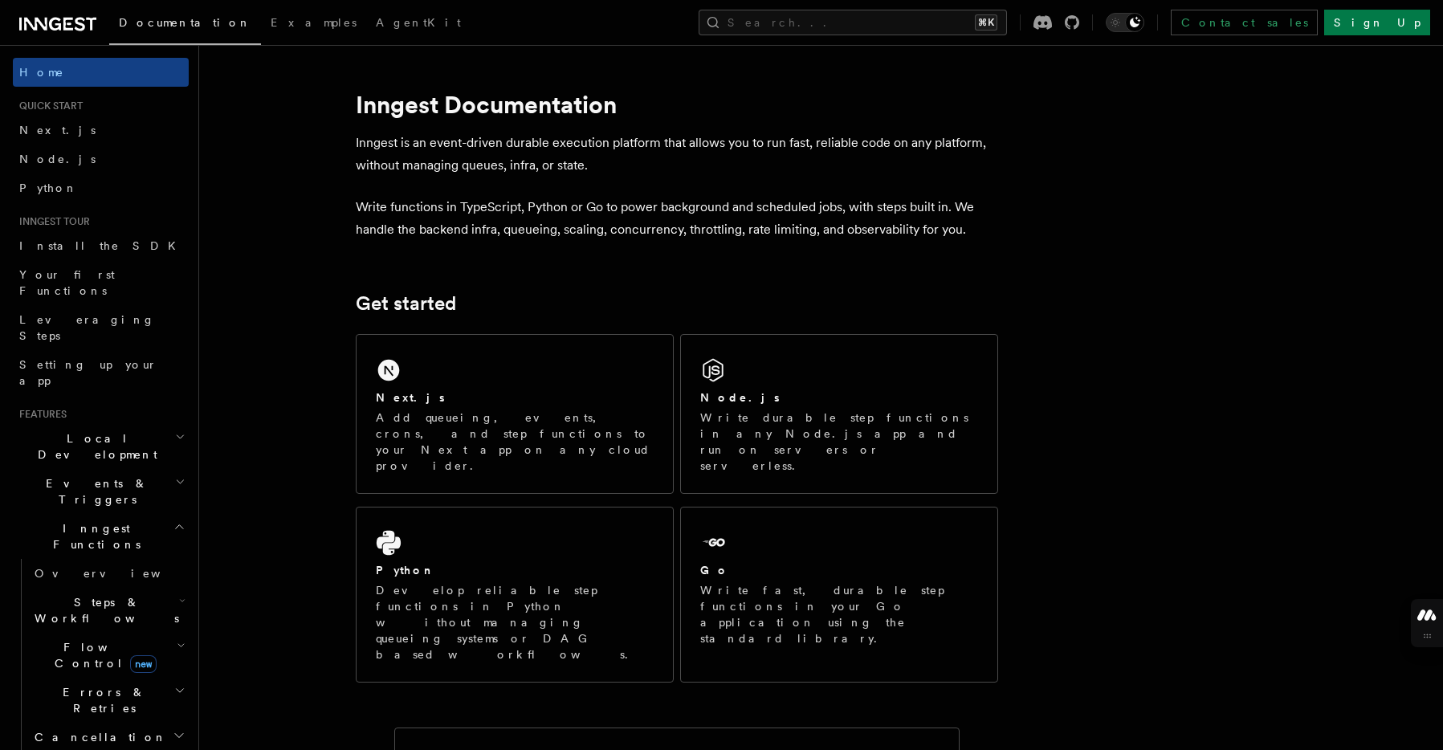
click at [91, 520] on span "Inngest Functions" at bounding box center [93, 536] width 161 height 32
click at [924, 22] on button "Search... ⌘K" at bounding box center [853, 23] width 308 height 26
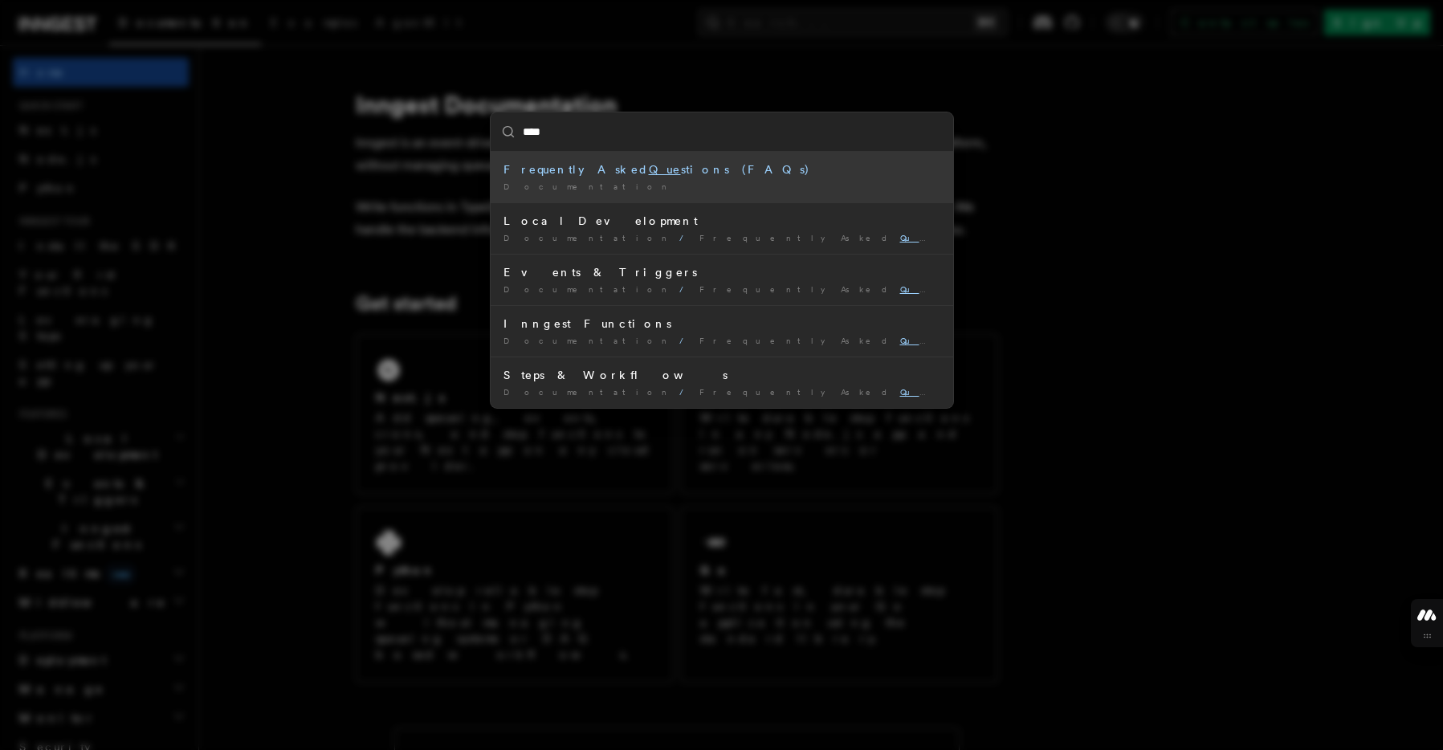
type input "*****"
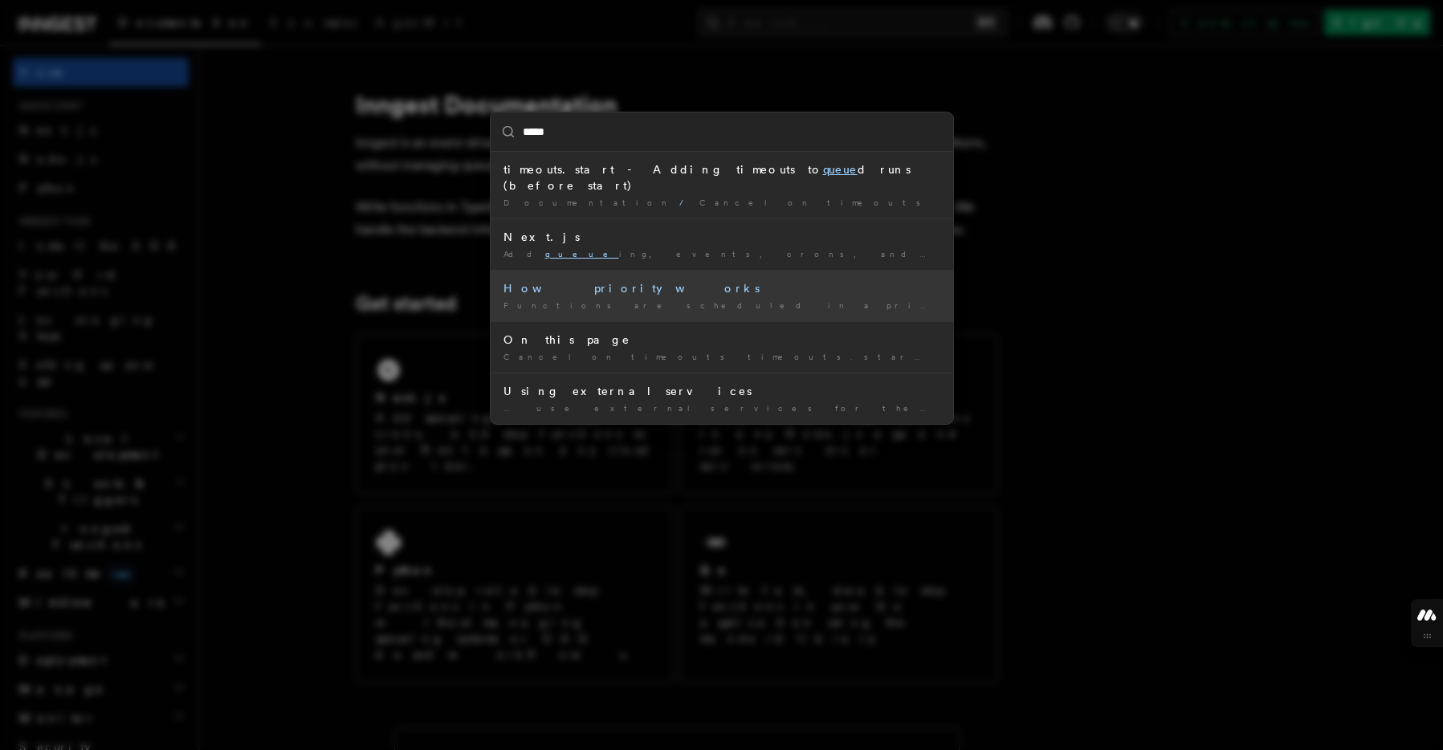
click at [728, 280] on div "How priority works" at bounding box center [722, 288] width 437 height 16
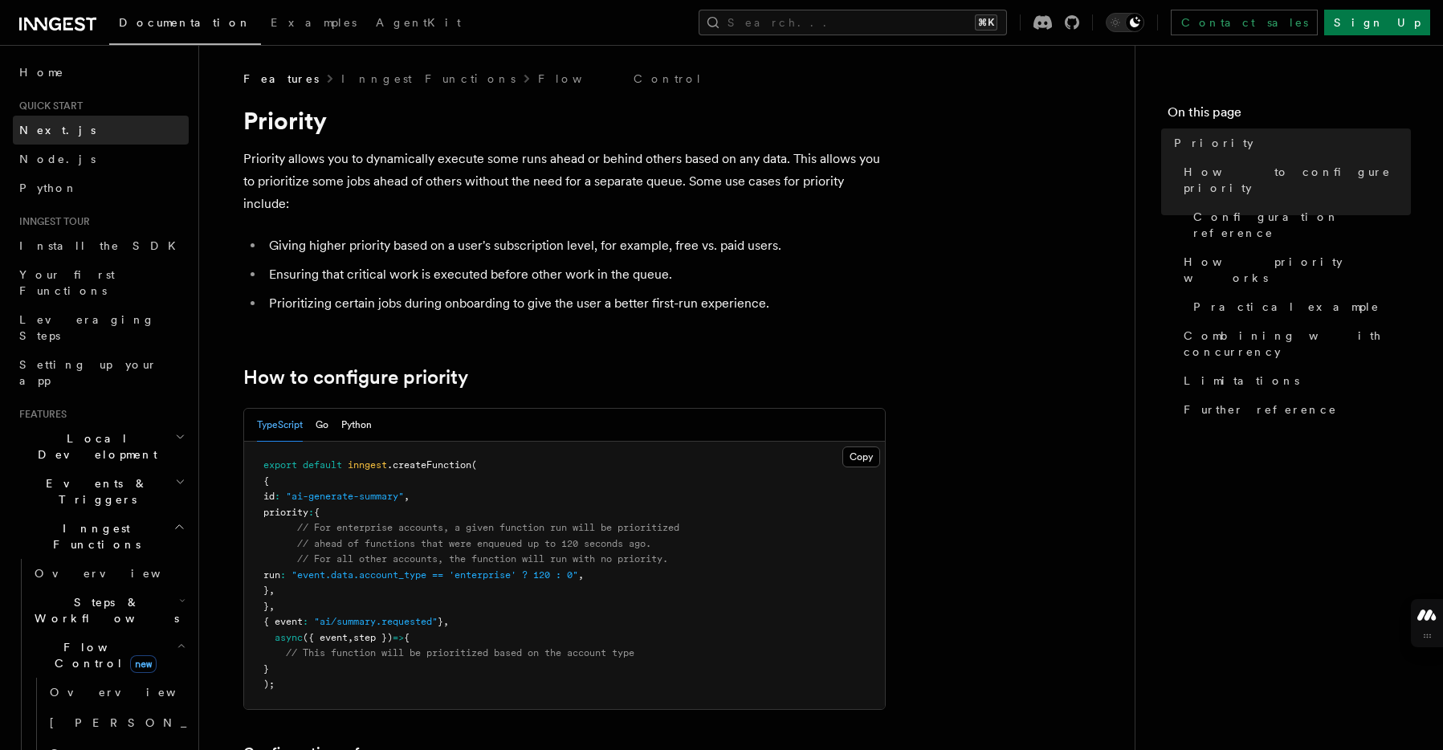
click at [63, 136] on link "Next.js" at bounding box center [101, 130] width 176 height 29
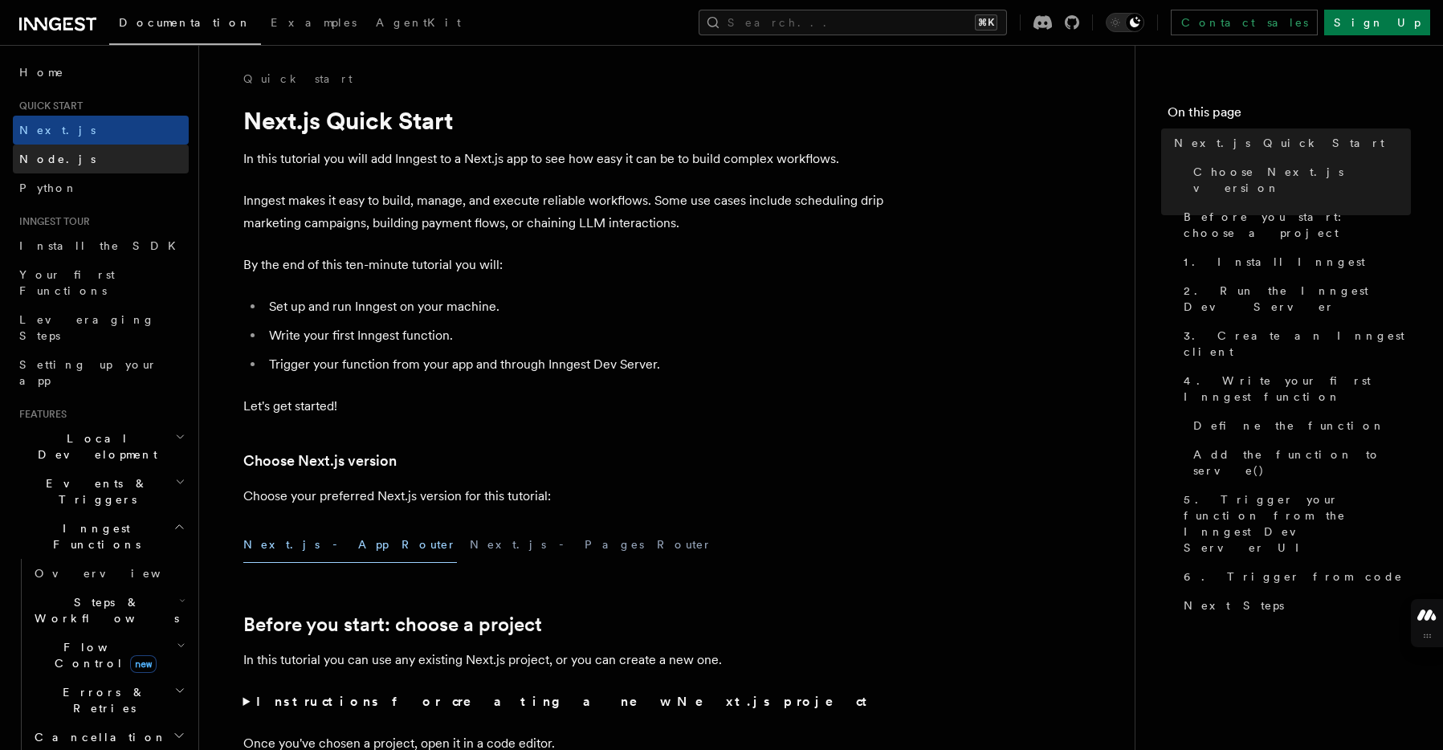
click at [60, 166] on link "Node.js" at bounding box center [101, 159] width 176 height 29
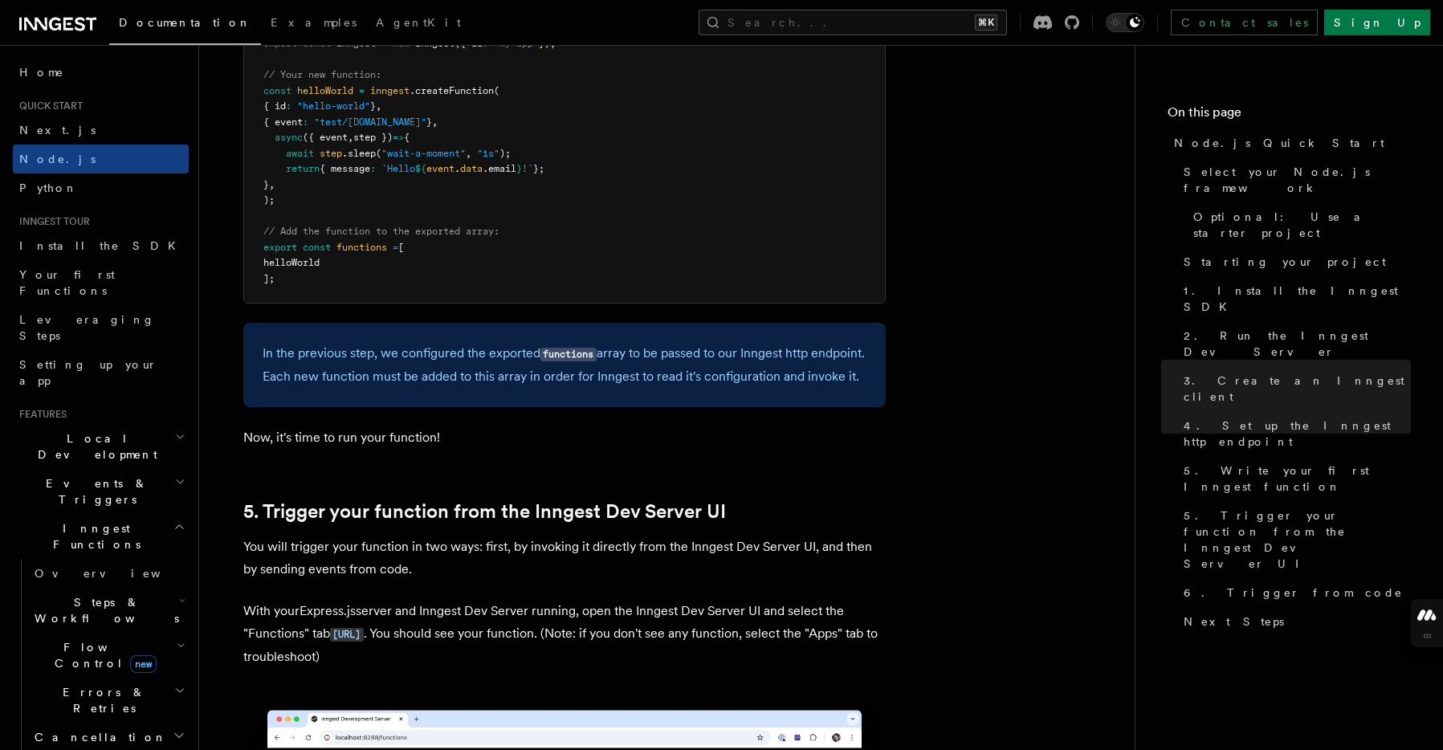
scroll to position [3351, 0]
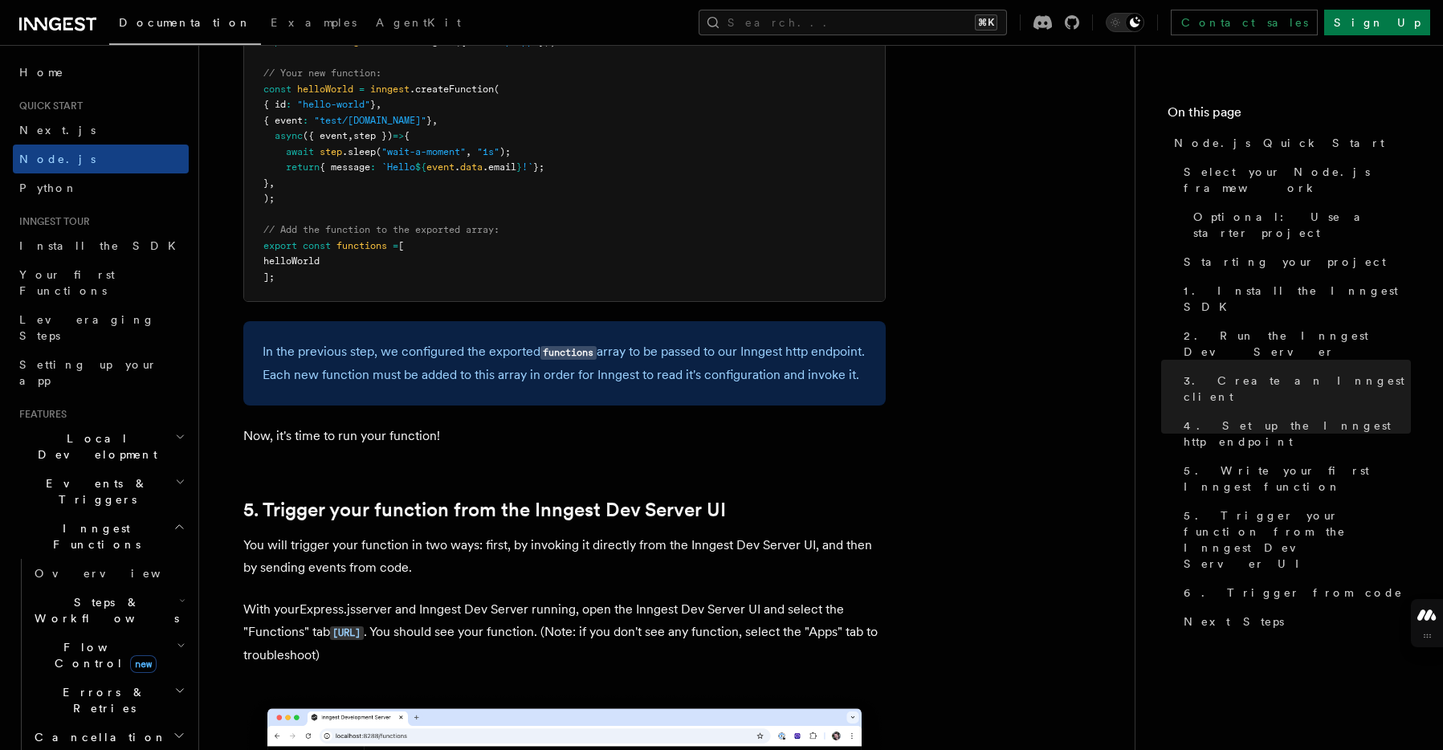
click at [100, 475] on span "Events & Triggers" at bounding box center [94, 491] width 162 height 32
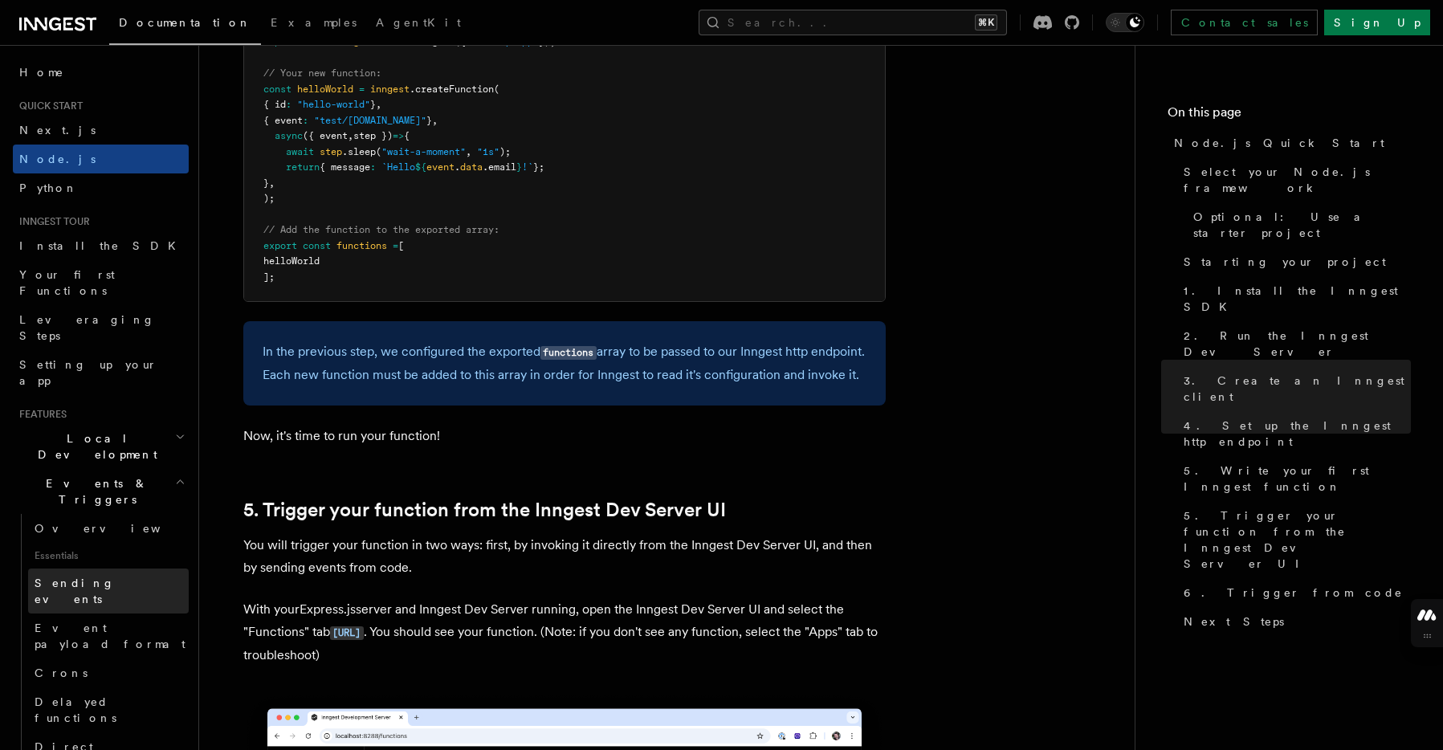
click at [92, 577] on span "Sending events" at bounding box center [75, 591] width 80 height 29
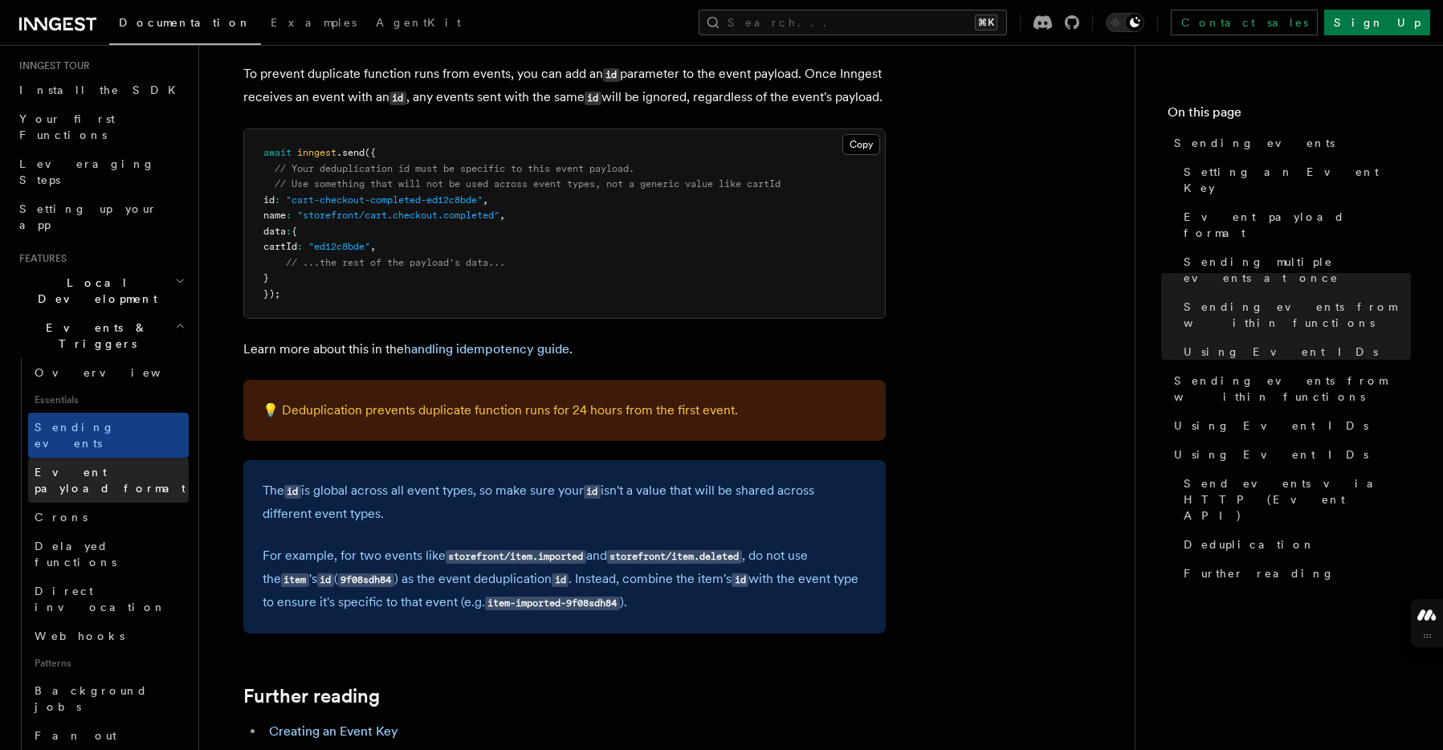
scroll to position [162, 0]
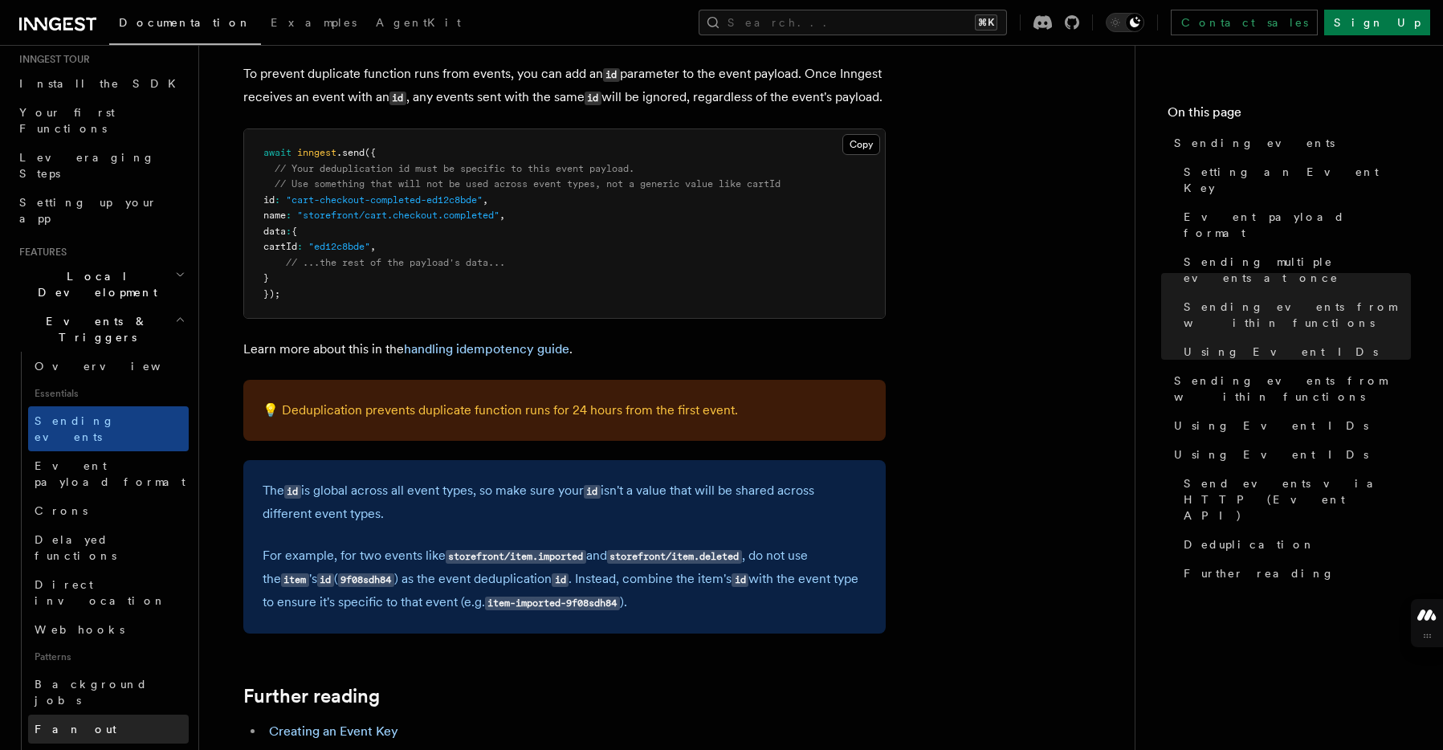
click at [125, 715] on link "Fan out" at bounding box center [108, 729] width 161 height 29
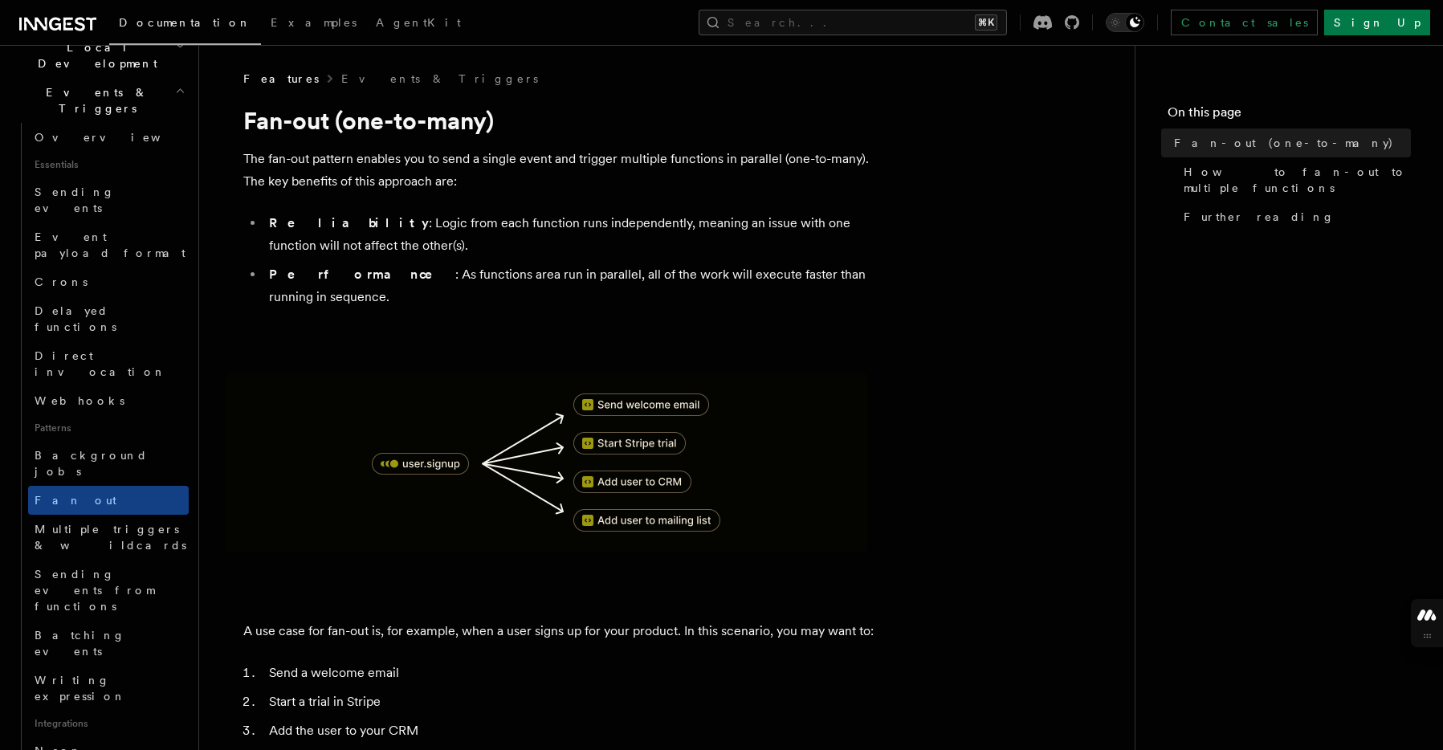
scroll to position [397, 0]
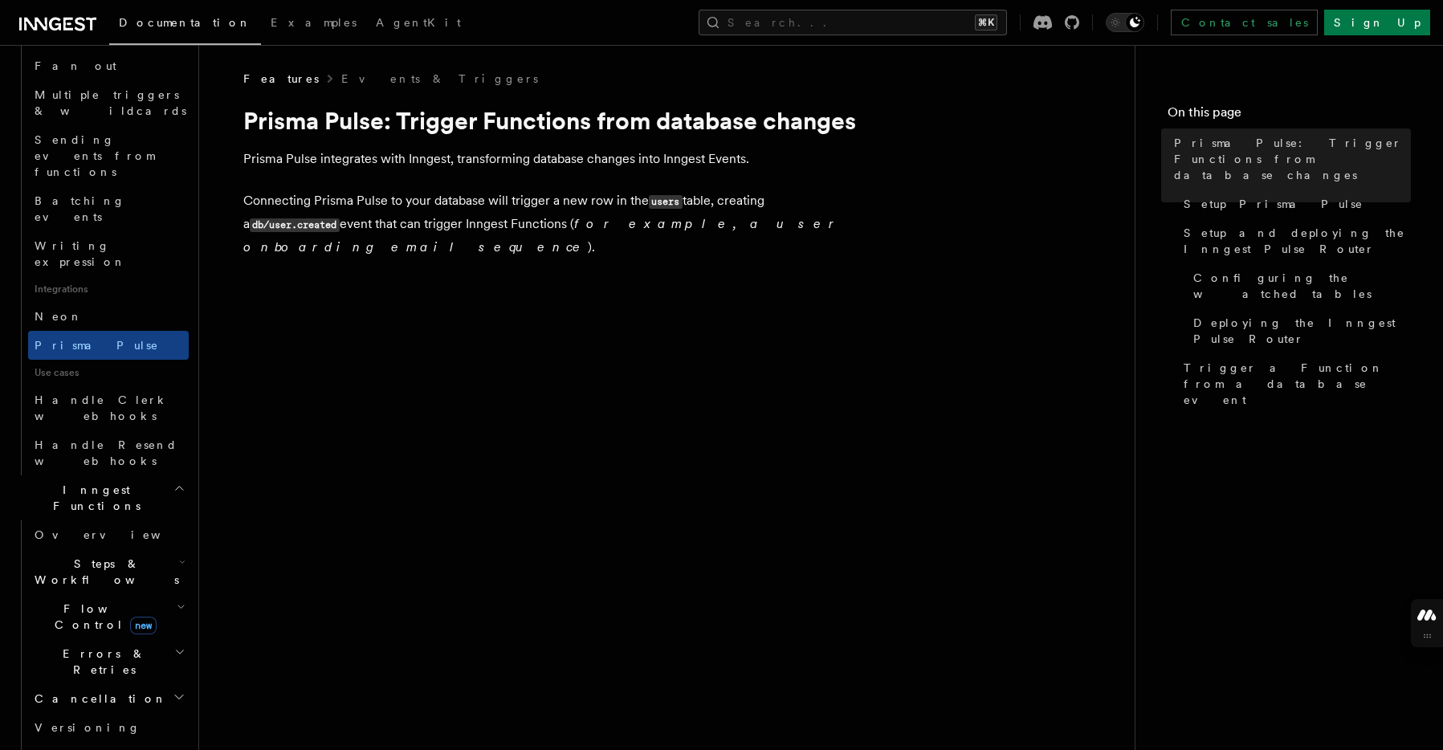
scroll to position [828, 0]
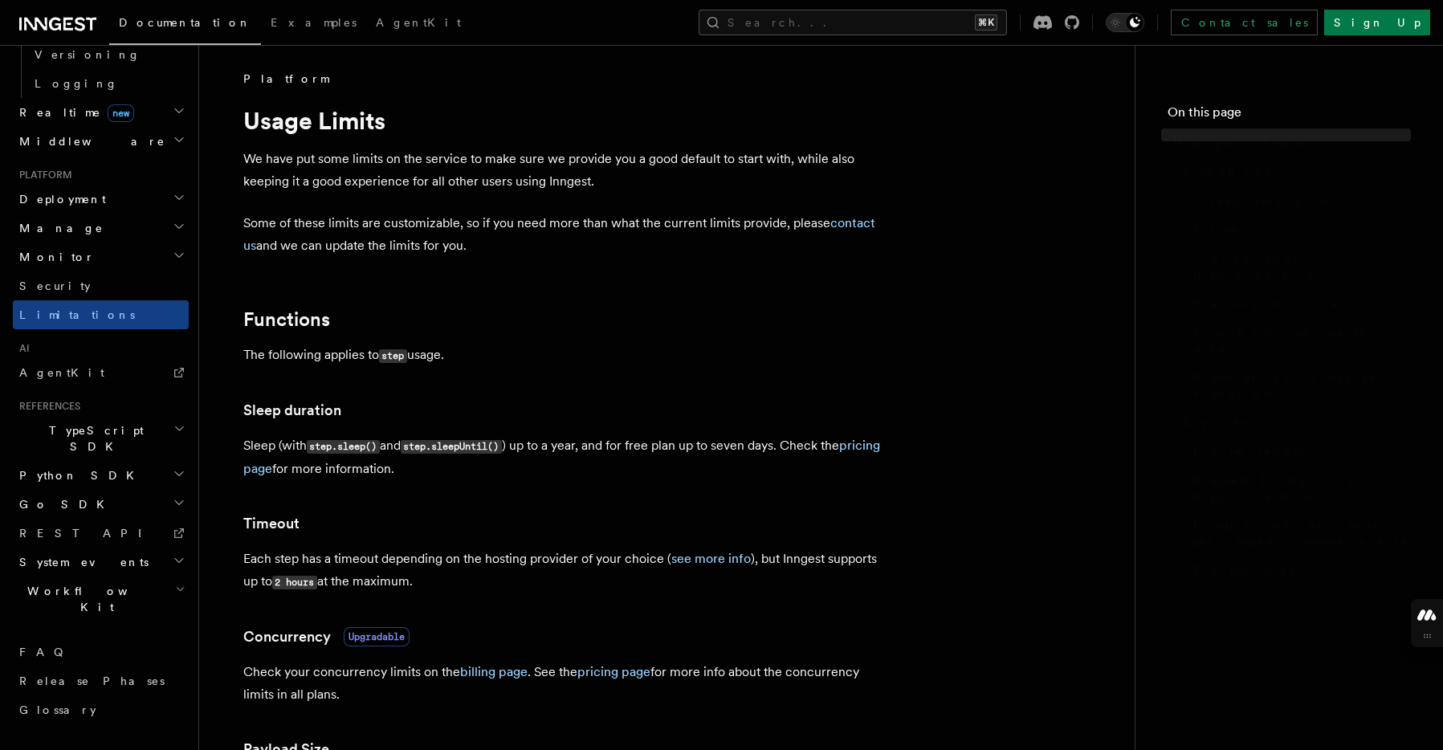
scroll to position [535, 0]
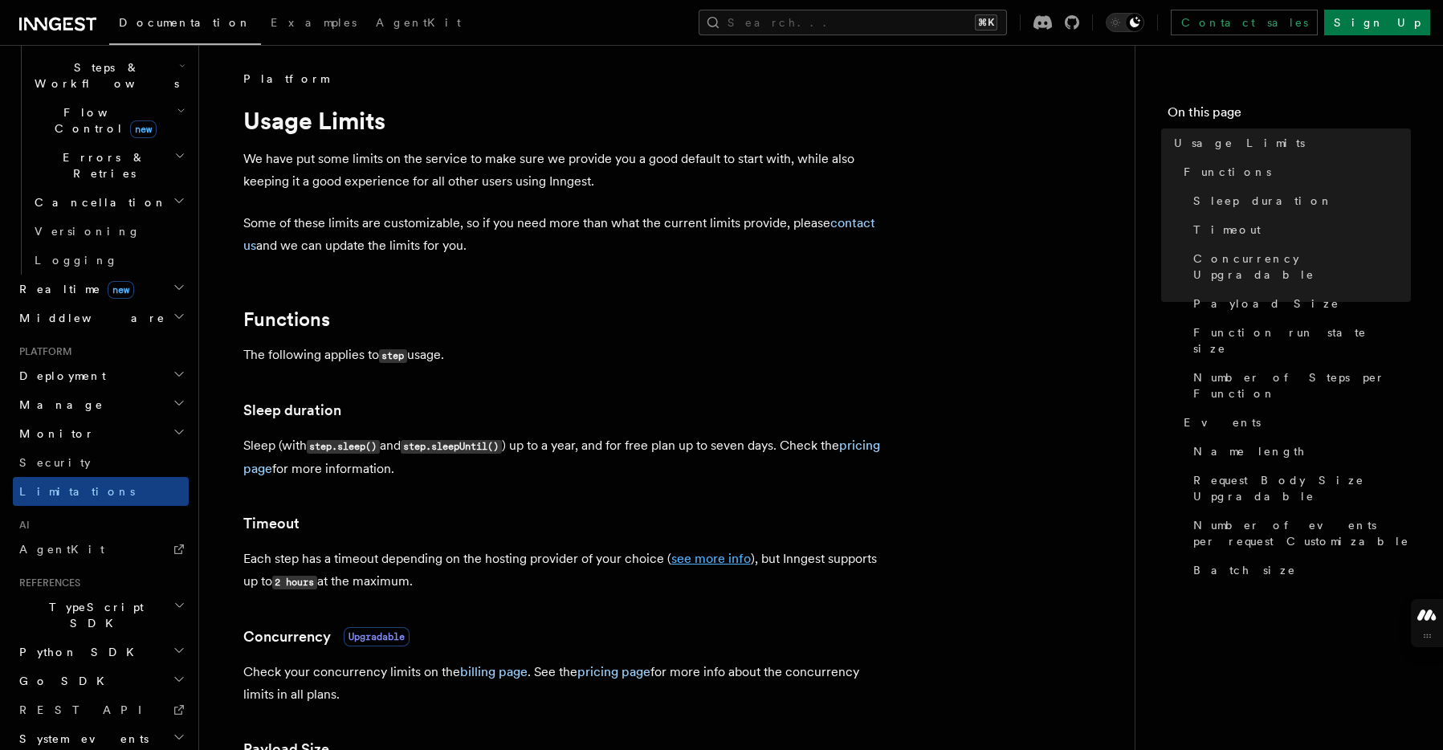
click at [708, 562] on link "see more info" at bounding box center [711, 558] width 80 height 15
